Goal: Task Accomplishment & Management: Manage account settings

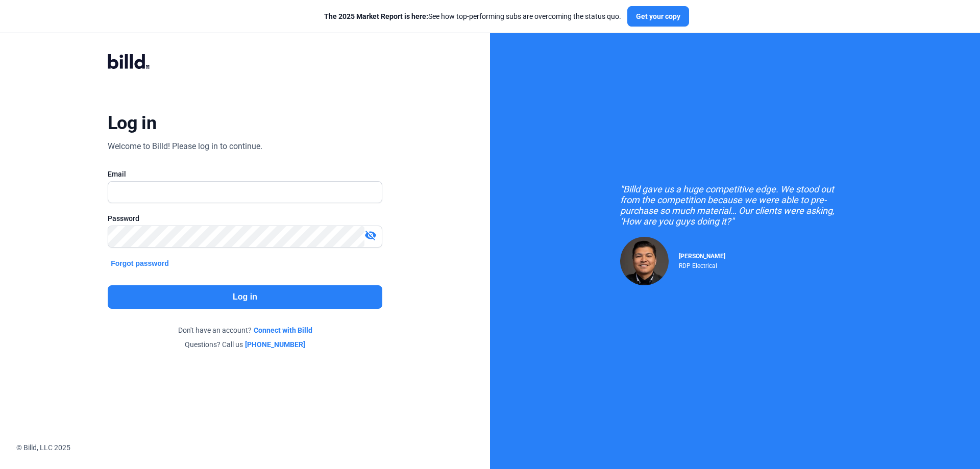
checkbox input "true"
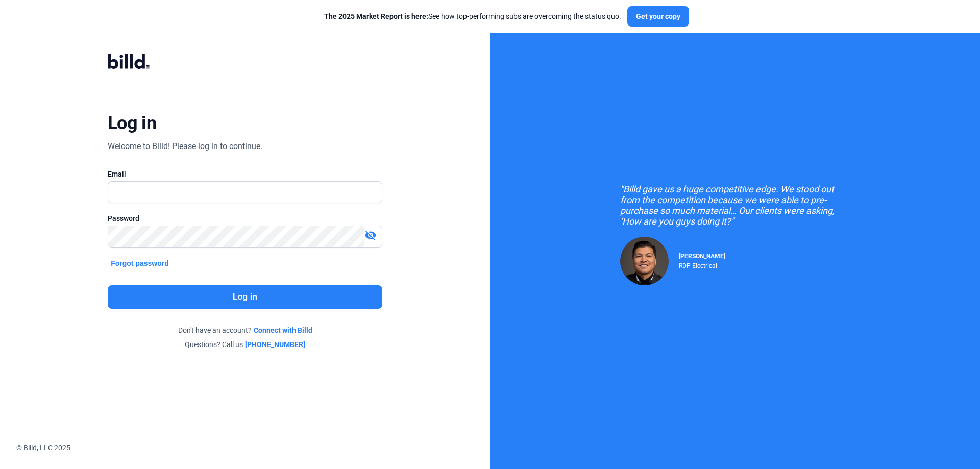
type input "[PERSON_NAME][EMAIL_ADDRESS][DOMAIN_NAME]"
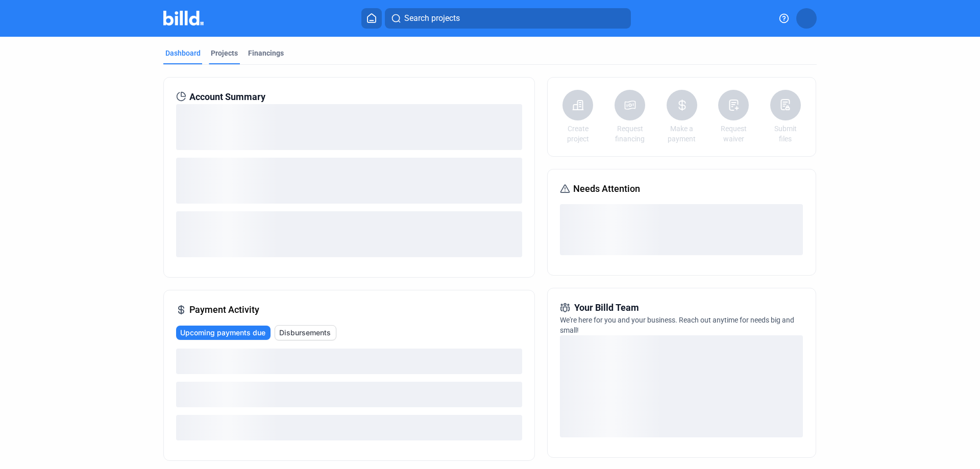
click at [218, 52] on div "Projects" at bounding box center [224, 53] width 27 height 10
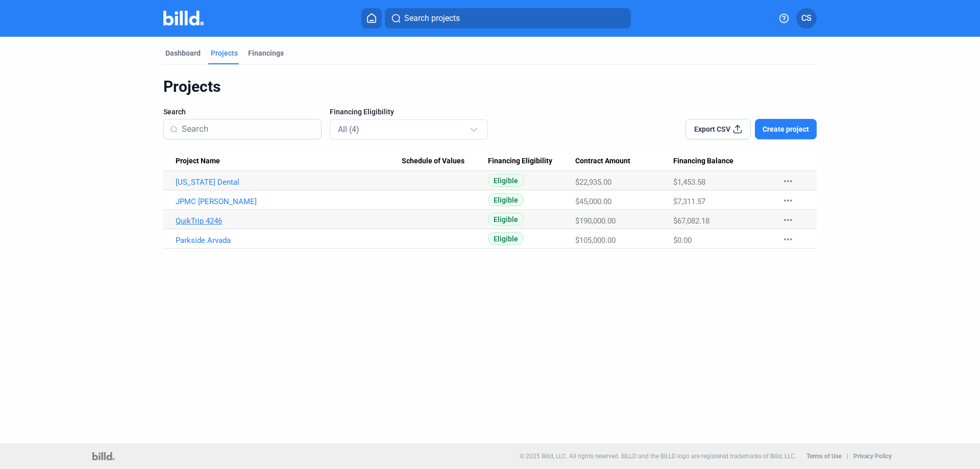
click at [199, 221] on link "QuikTrip 4246" at bounding box center [289, 220] width 226 height 9
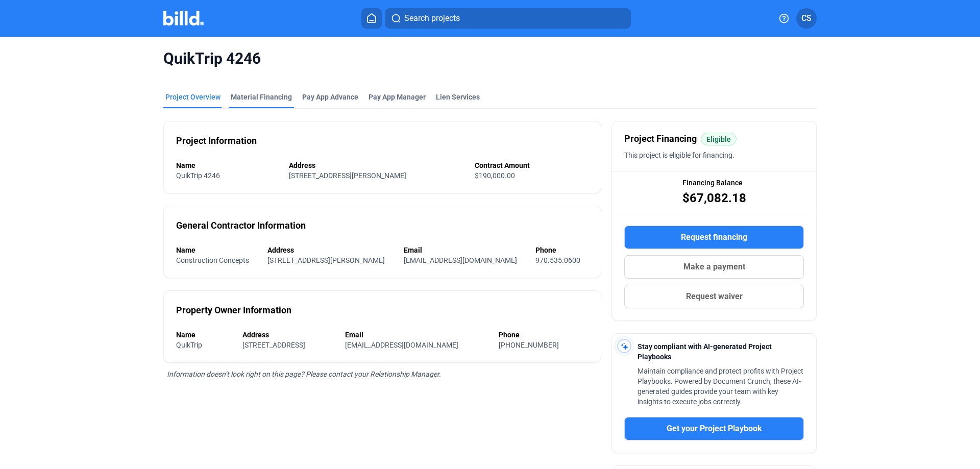
click at [257, 93] on div "Material Financing" at bounding box center [261, 97] width 61 height 10
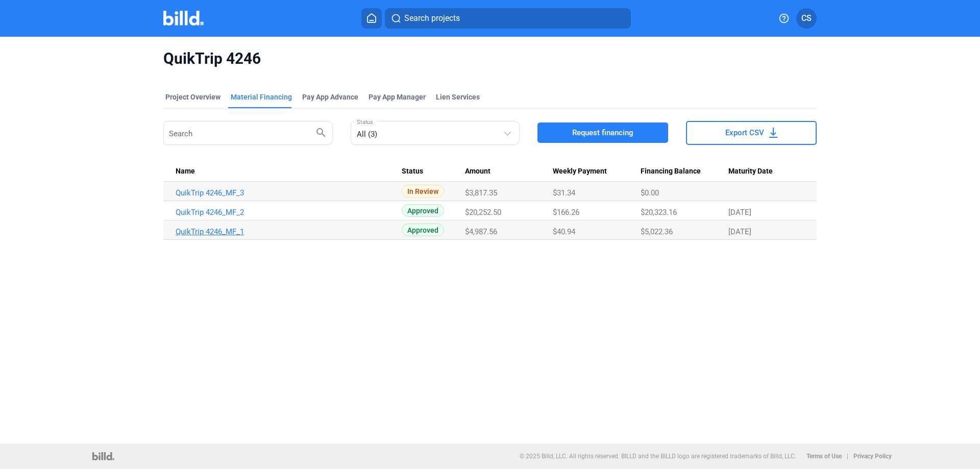
click at [231, 231] on link "QuikTrip 4246_MF_1" at bounding box center [289, 231] width 226 height 9
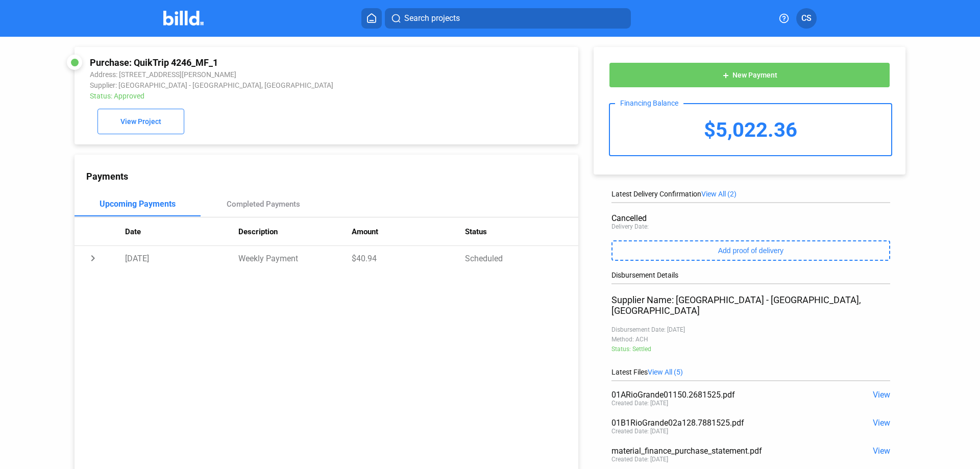
click at [723, 193] on span "View All (2)" at bounding box center [719, 194] width 35 height 8
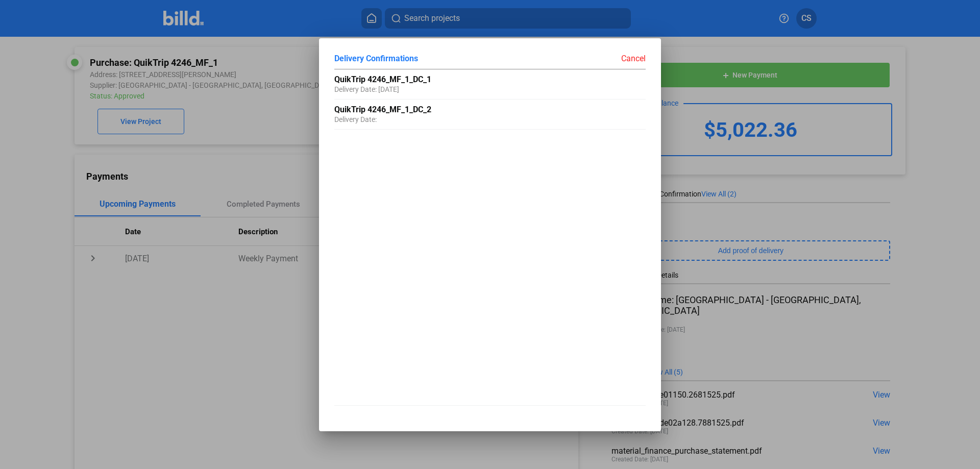
click at [229, 345] on div at bounding box center [490, 234] width 980 height 469
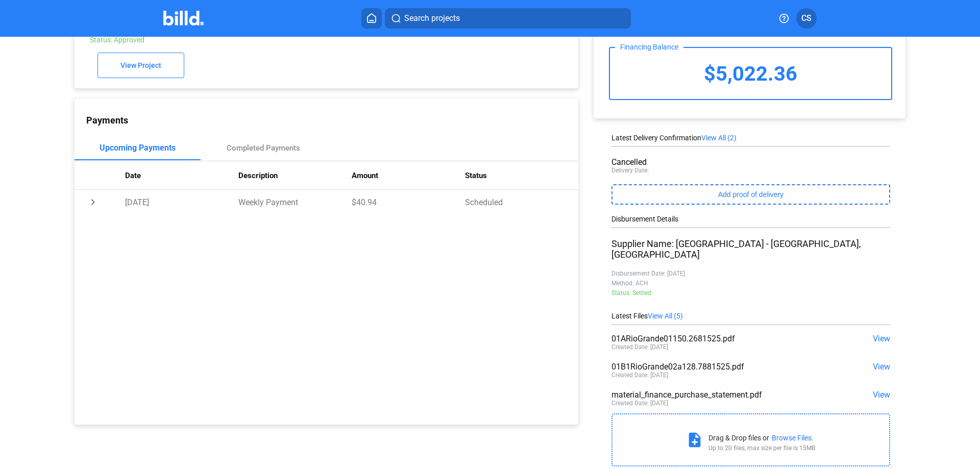
scroll to position [76, 0]
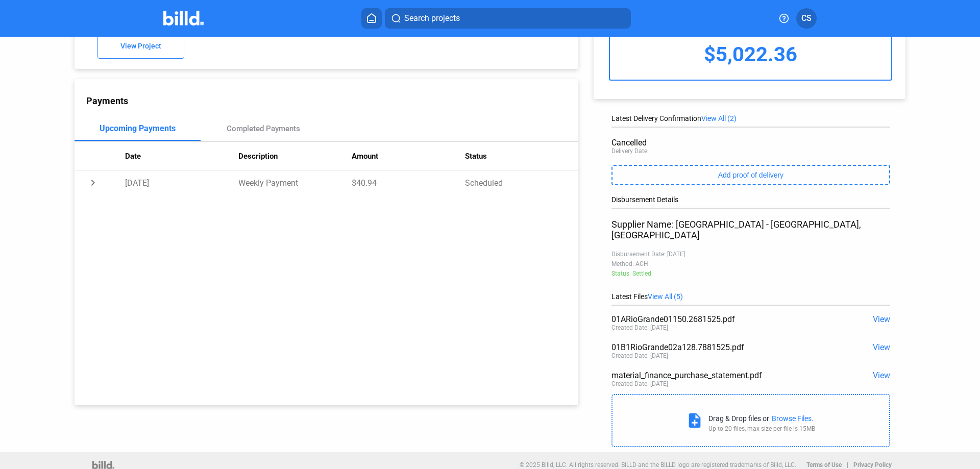
click at [670, 293] on span "View All (5)" at bounding box center [665, 297] width 35 height 8
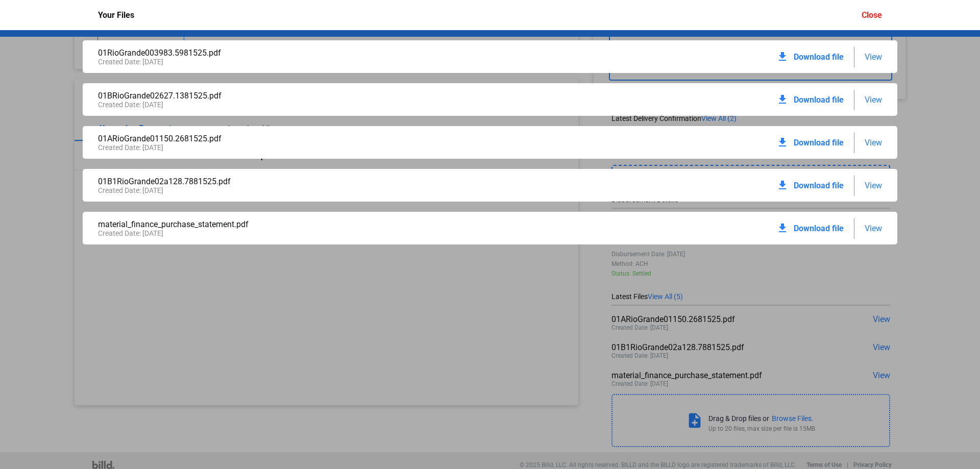
click at [272, 357] on div "01RioGrande003983.5981525.pdf Created Date: [DATE] download Download file View …" at bounding box center [490, 249] width 980 height 439
click at [871, 11] on div "Close" at bounding box center [872, 15] width 20 height 10
